Goal: Task Accomplishment & Management: Manage account settings

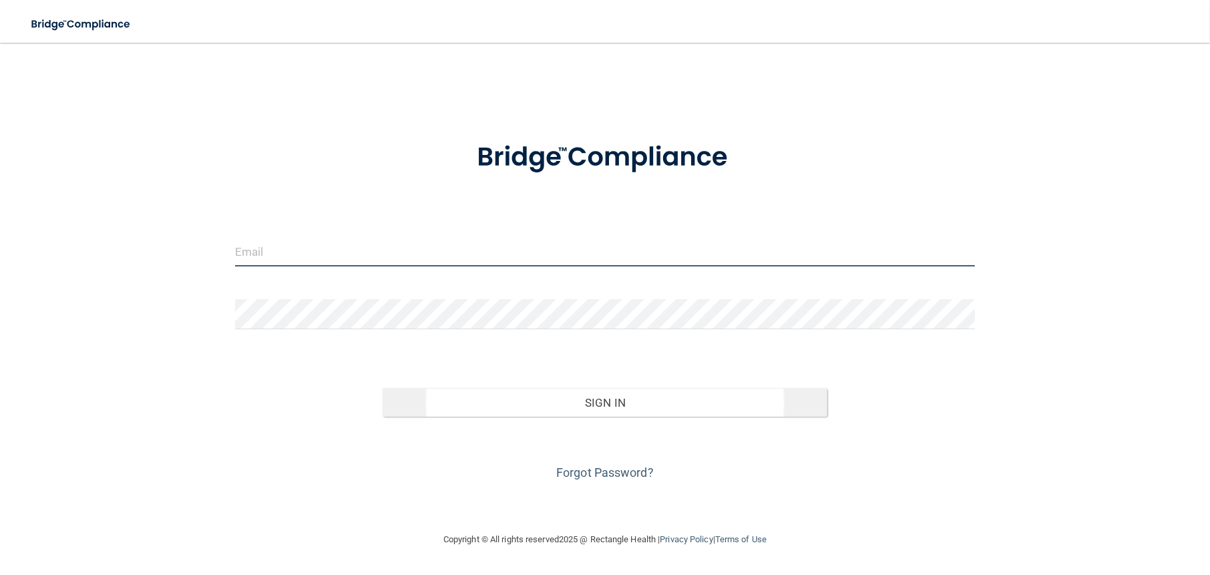
type input "[EMAIL_ADDRESS][DOMAIN_NAME]"
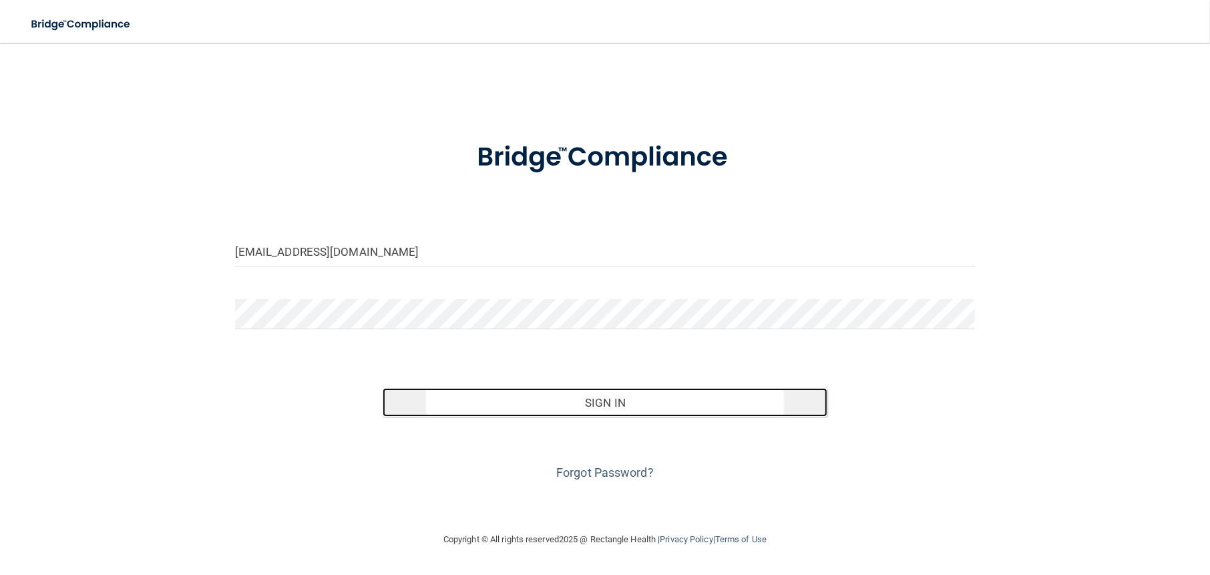
click at [590, 394] on button "Sign In" at bounding box center [605, 402] width 444 height 29
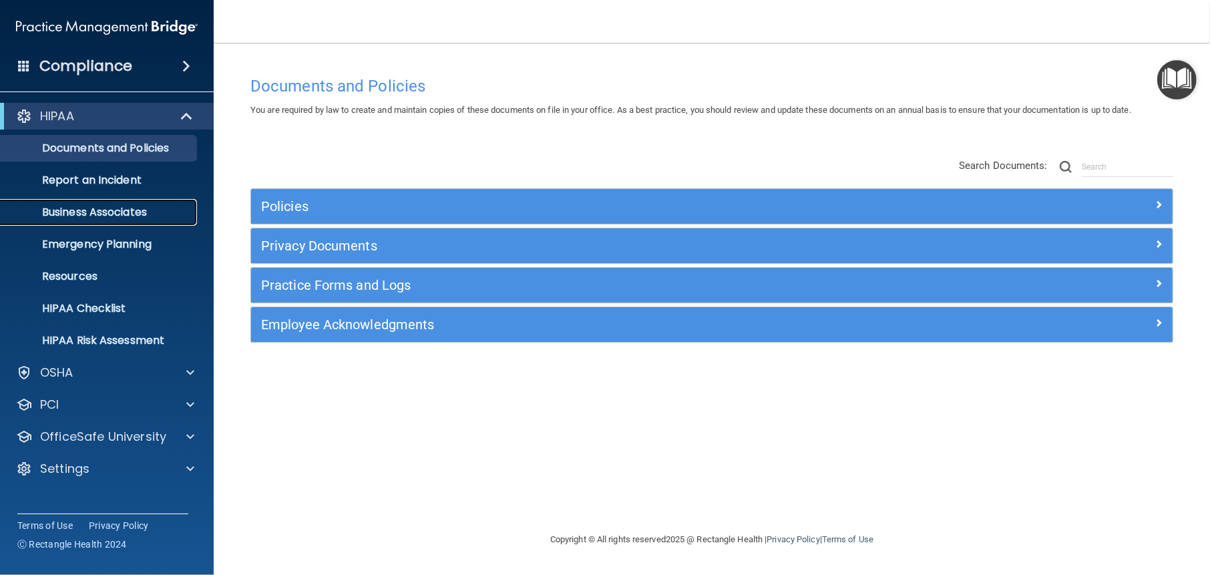
click at [111, 209] on p "Business Associates" at bounding box center [100, 212] width 182 height 13
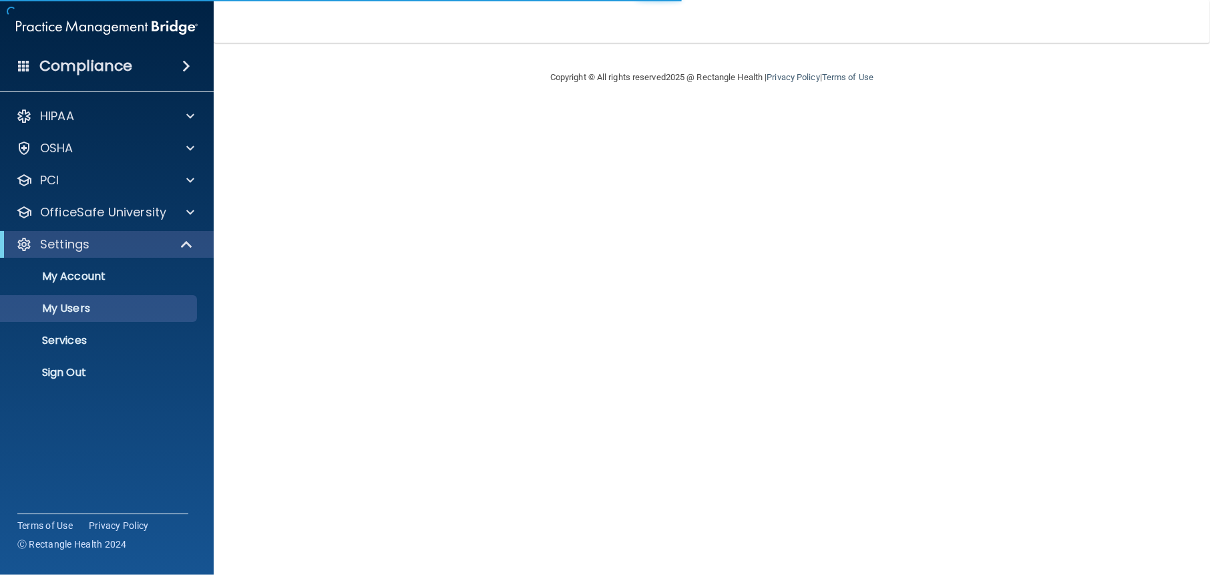
select select "20"
